Goal: Register for event/course

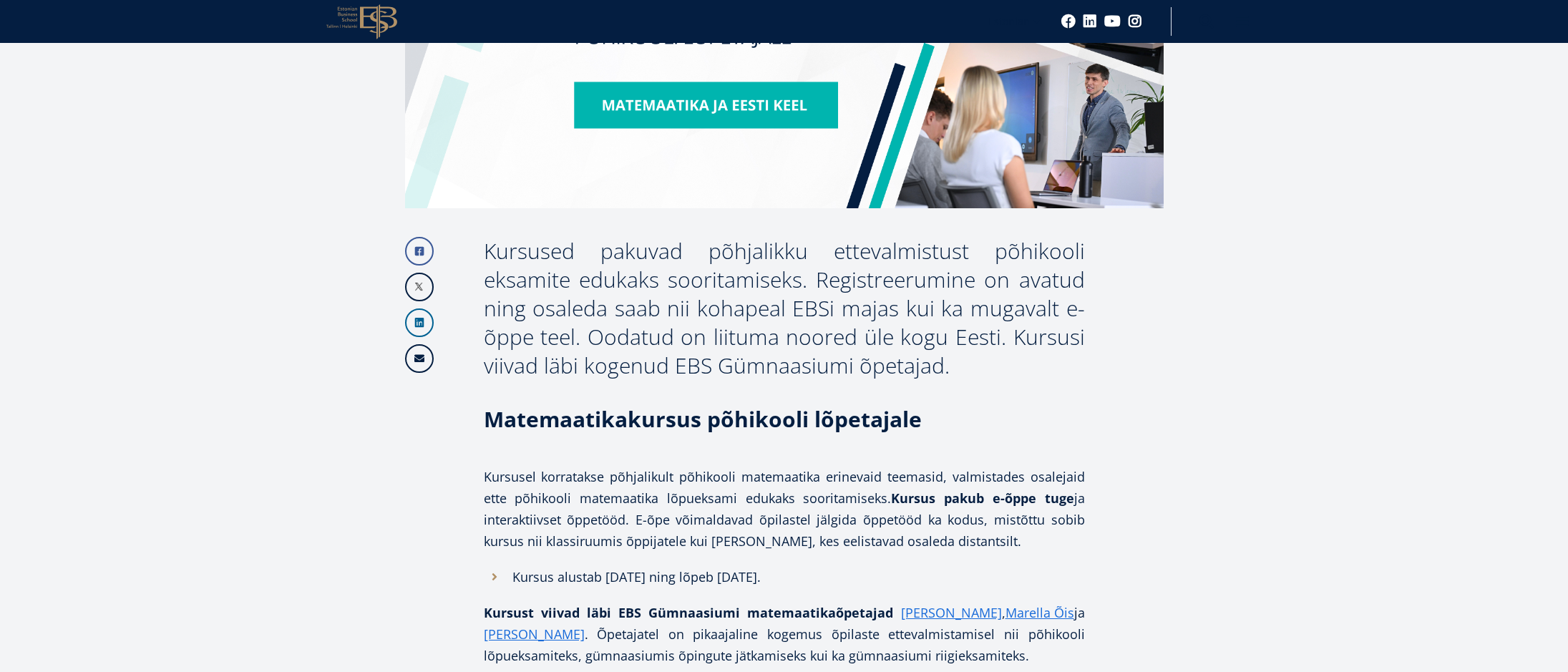
scroll to position [644, 0]
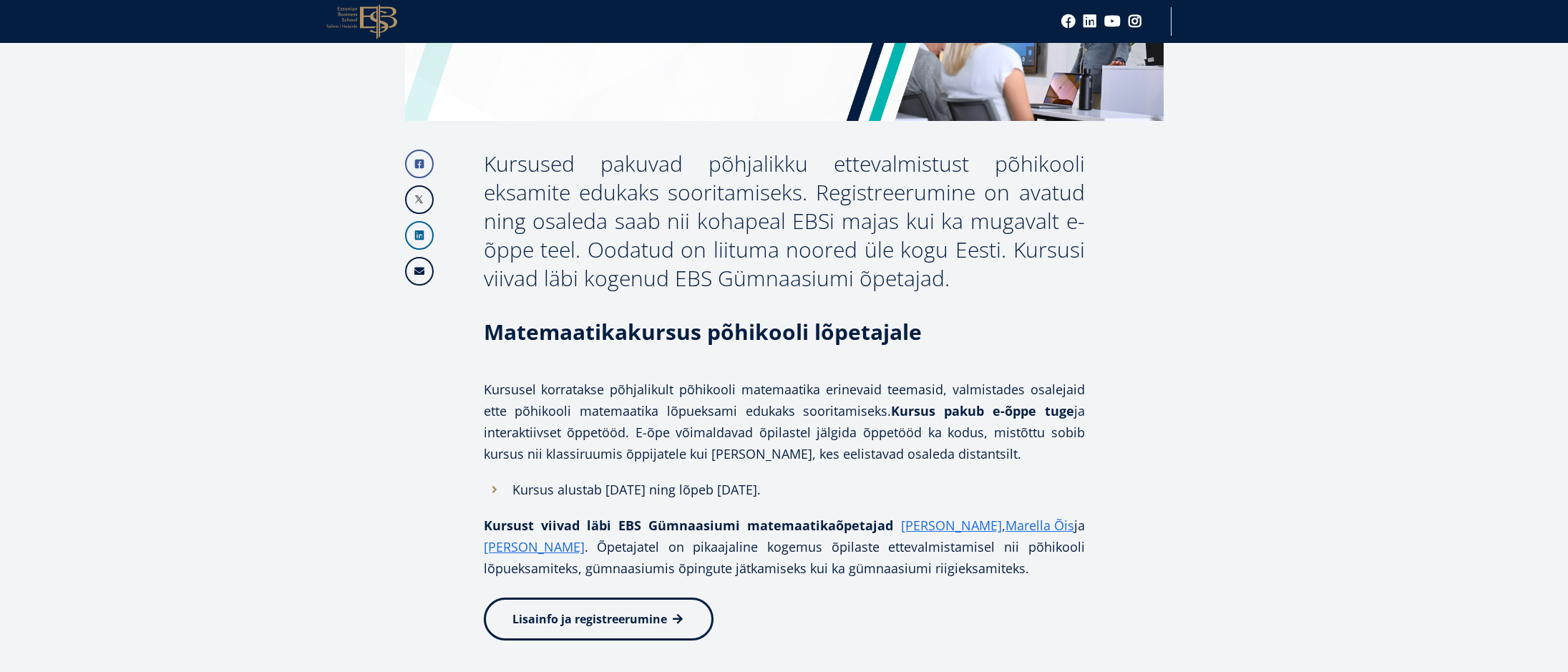
click at [644, 616] on span "Lisainfo ja registreerumine" at bounding box center [590, 619] width 154 height 16
click at [240, 170] on article "Facebook Linkedin Email Kursused pakuvad põhjalikku ettevalmistust põhikooli ek…" at bounding box center [784, 650] width 1568 height 1772
